Goal: Task Accomplishment & Management: Use online tool/utility

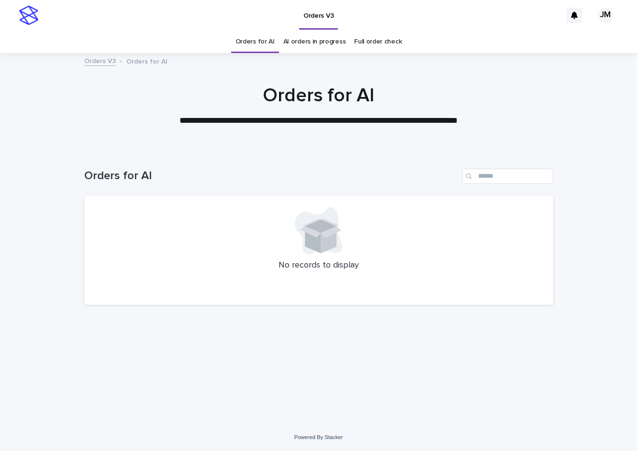
click at [559, 206] on div "Loading... Saving… Loading... Saving… Orders for AI No records to display" at bounding box center [318, 287] width 637 height 275
click at [333, 41] on link "AI orders in progress" at bounding box center [314, 42] width 63 height 22
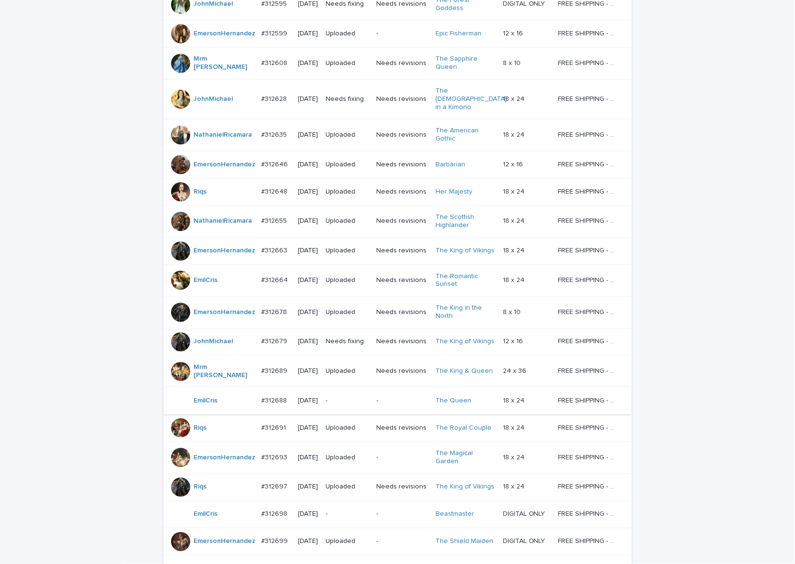
scroll to position [642, 0]
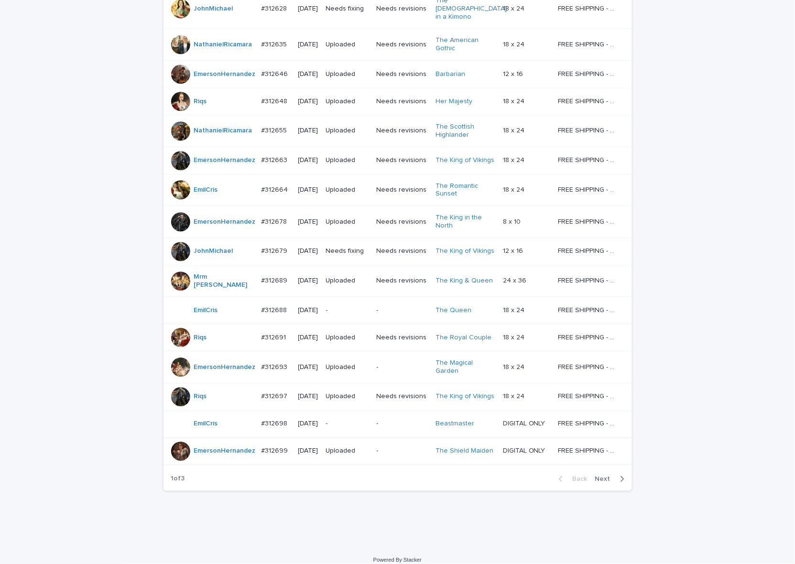
click at [367, 252] on div "Needs fixing" at bounding box center [347, 251] width 43 height 16
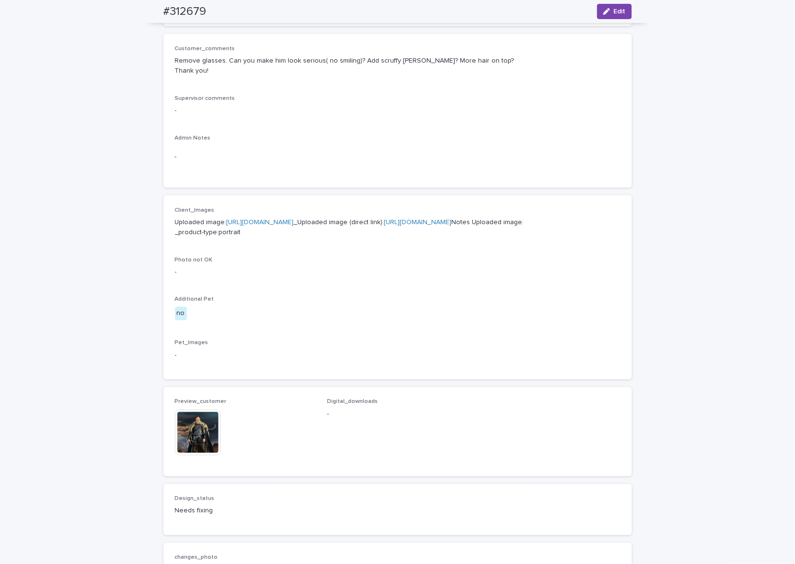
scroll to position [120, 0]
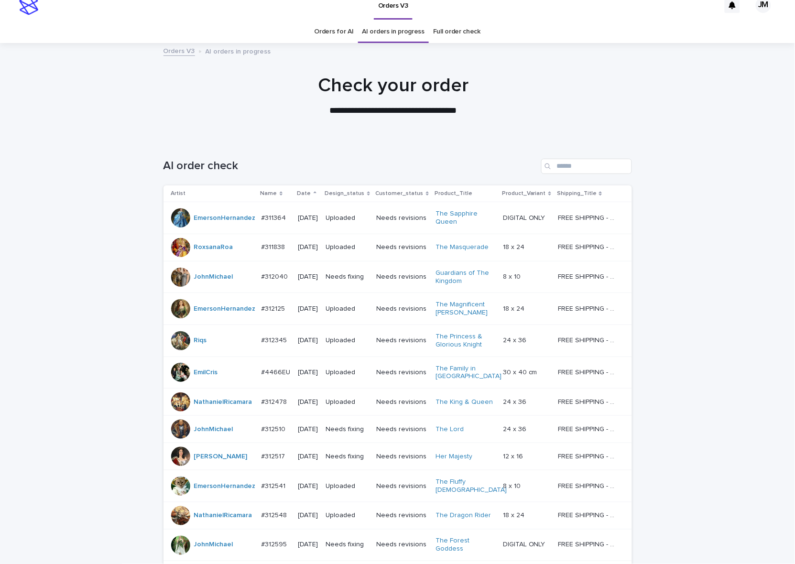
scroll to position [30, 0]
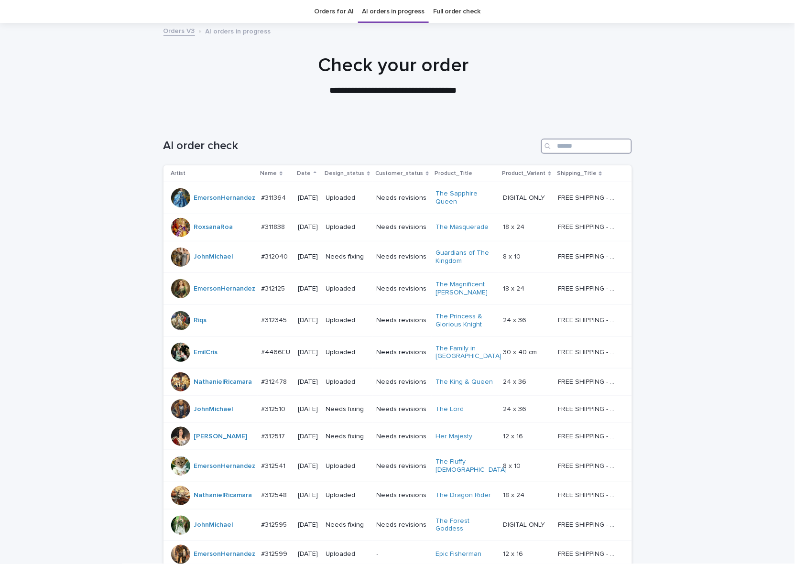
click at [577, 146] on input "Search" at bounding box center [586, 146] width 91 height 15
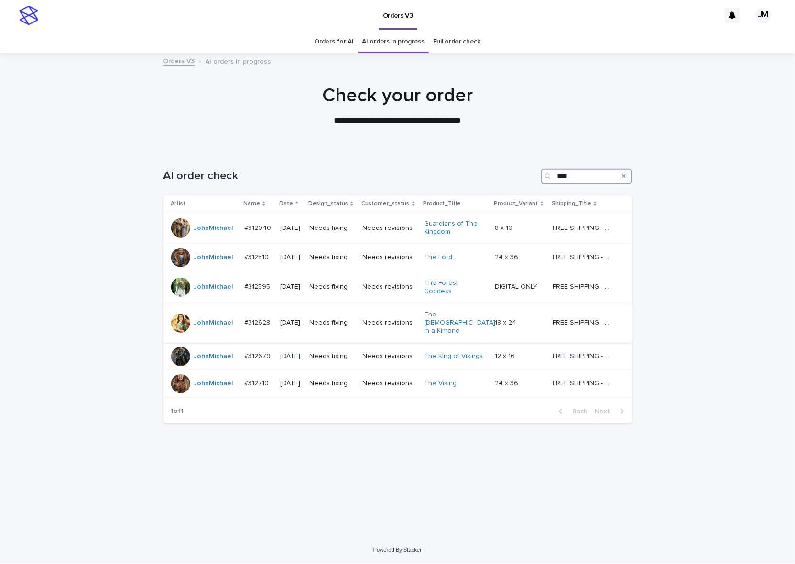
type input "****"
click at [342, 326] on td "Needs fixing" at bounding box center [332, 323] width 53 height 40
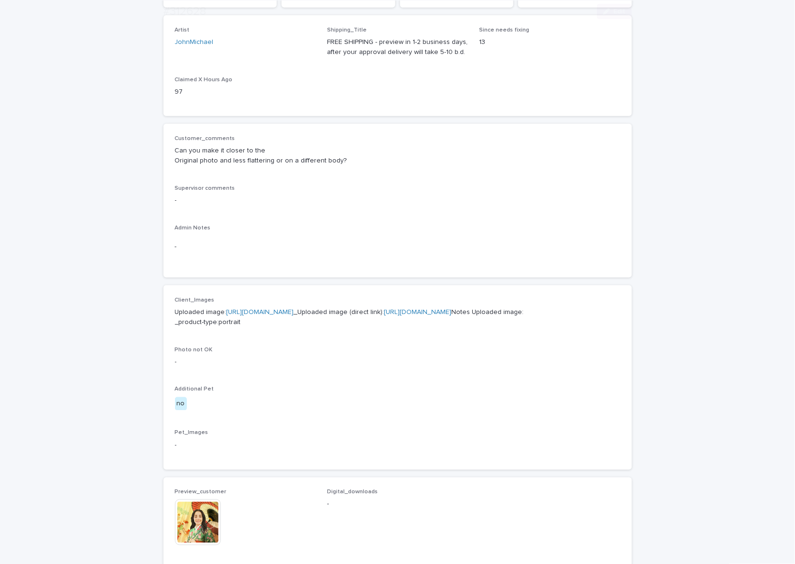
scroll to position [359, 0]
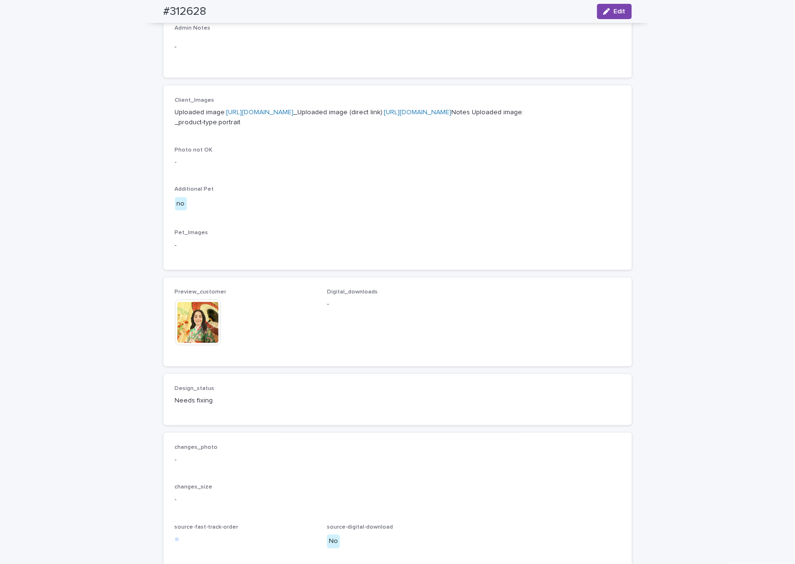
click at [189, 346] on img at bounding box center [198, 323] width 46 height 46
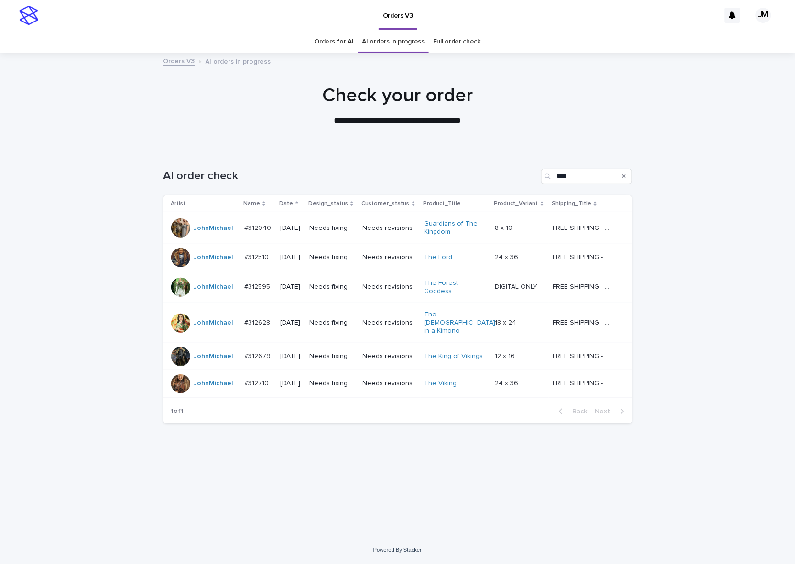
click at [355, 234] on div "Needs fixing" at bounding box center [331, 228] width 45 height 16
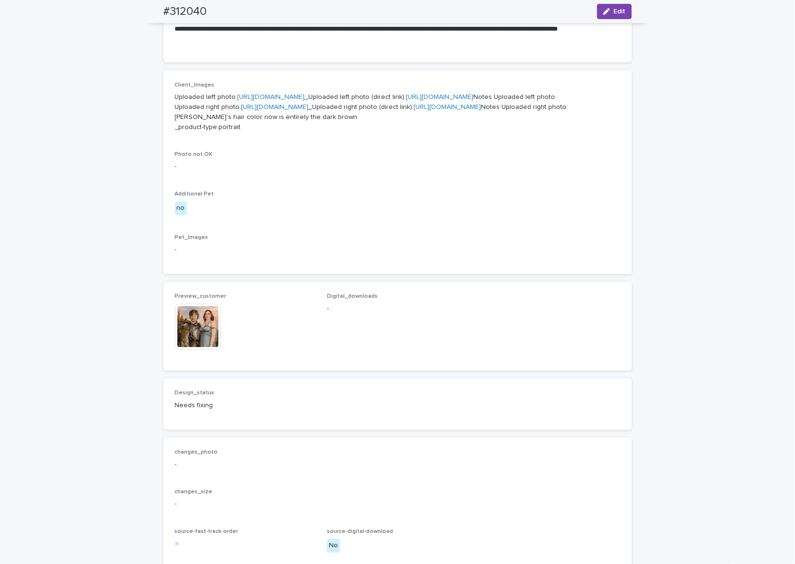
scroll to position [538, 0]
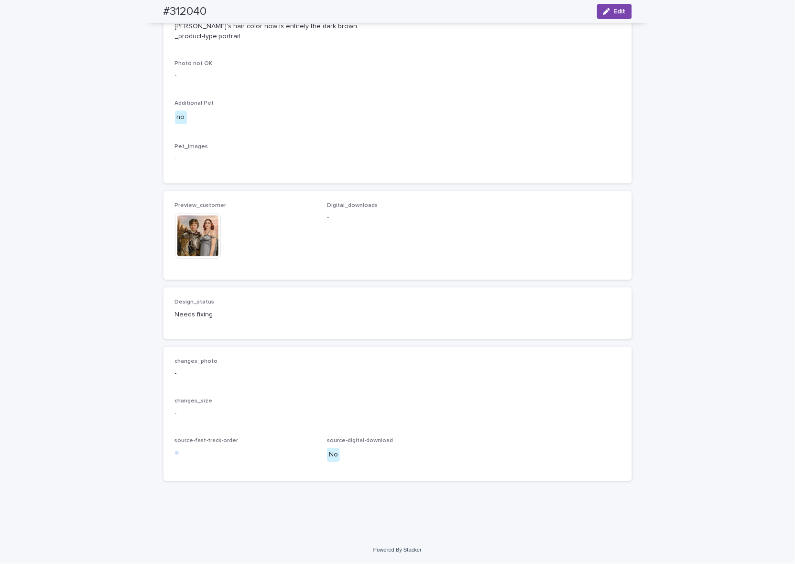
click at [209, 259] on img at bounding box center [198, 236] width 46 height 46
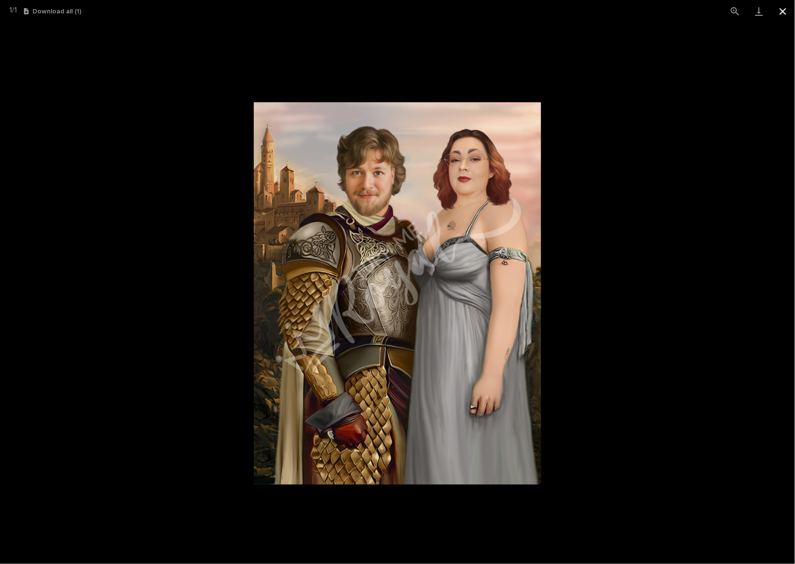
click at [636, 8] on button "Close gallery" at bounding box center [783, 11] width 24 height 22
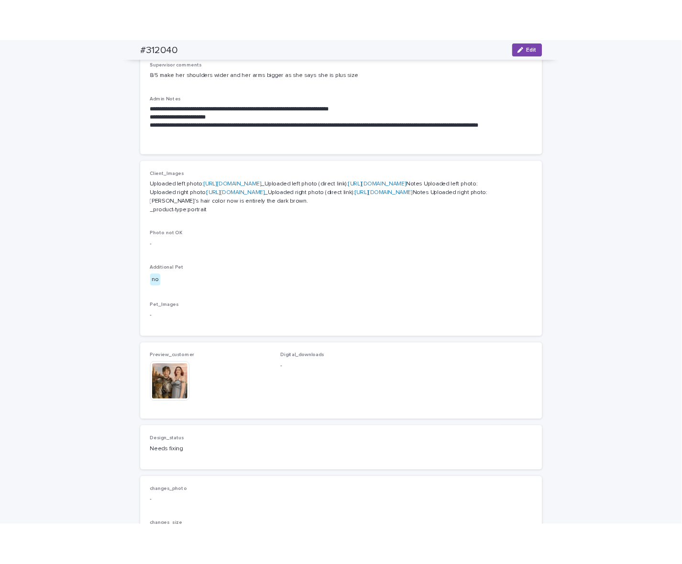
scroll to position [120, 0]
